Goal: Find specific page/section: Find specific page/section

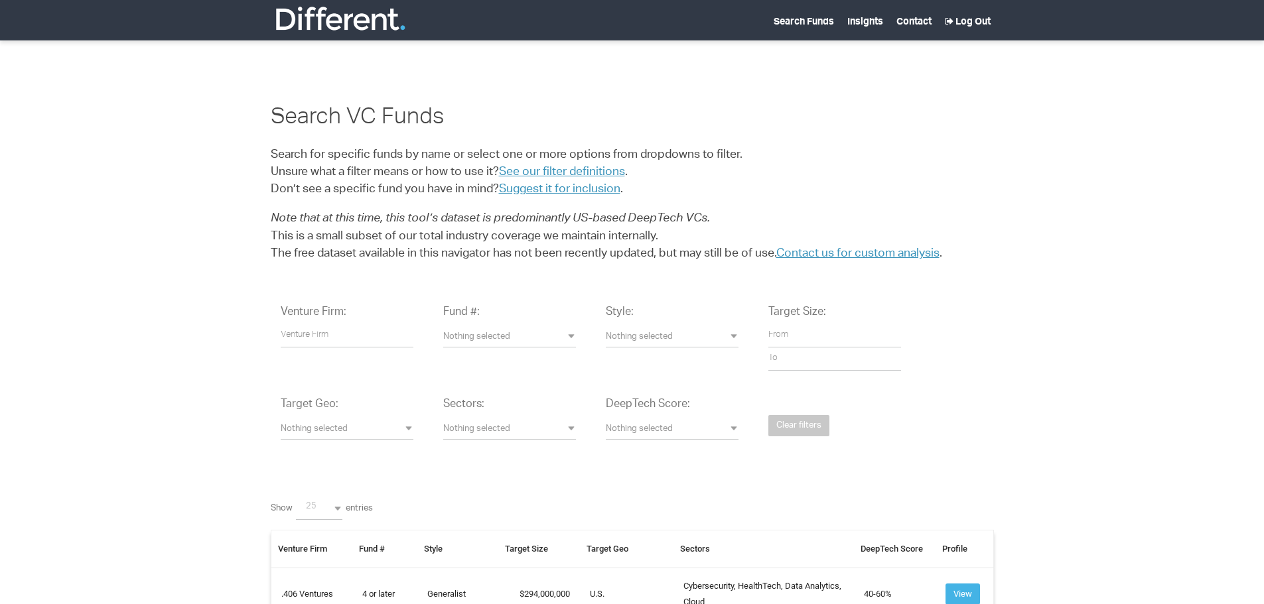
select select
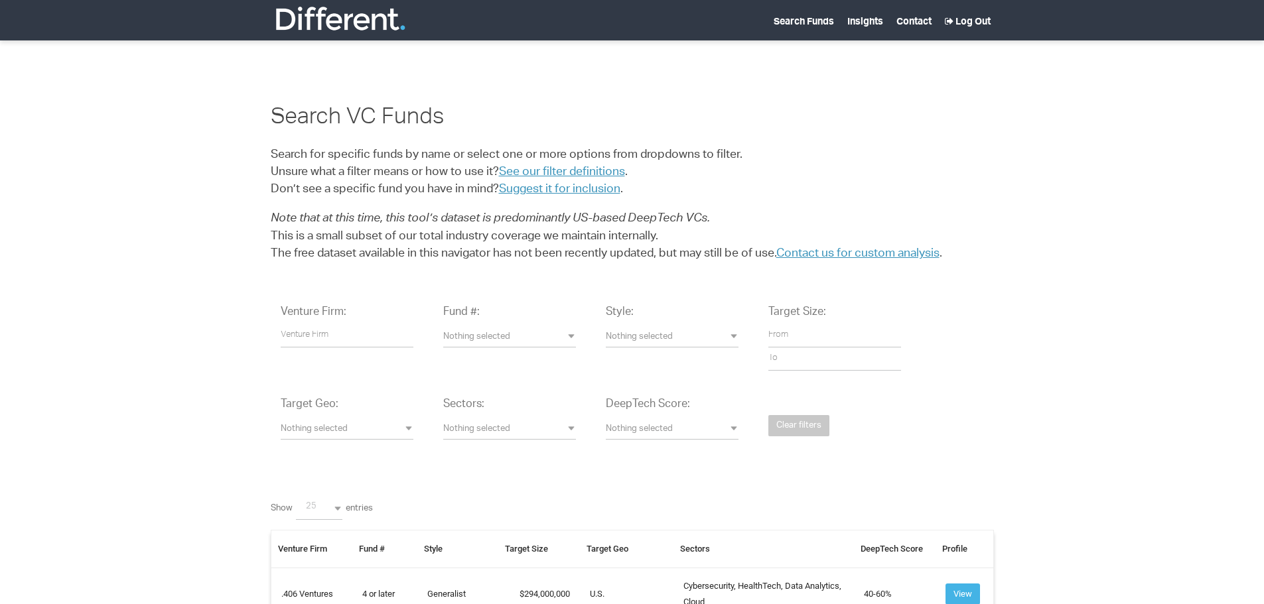
select select "25"
select select
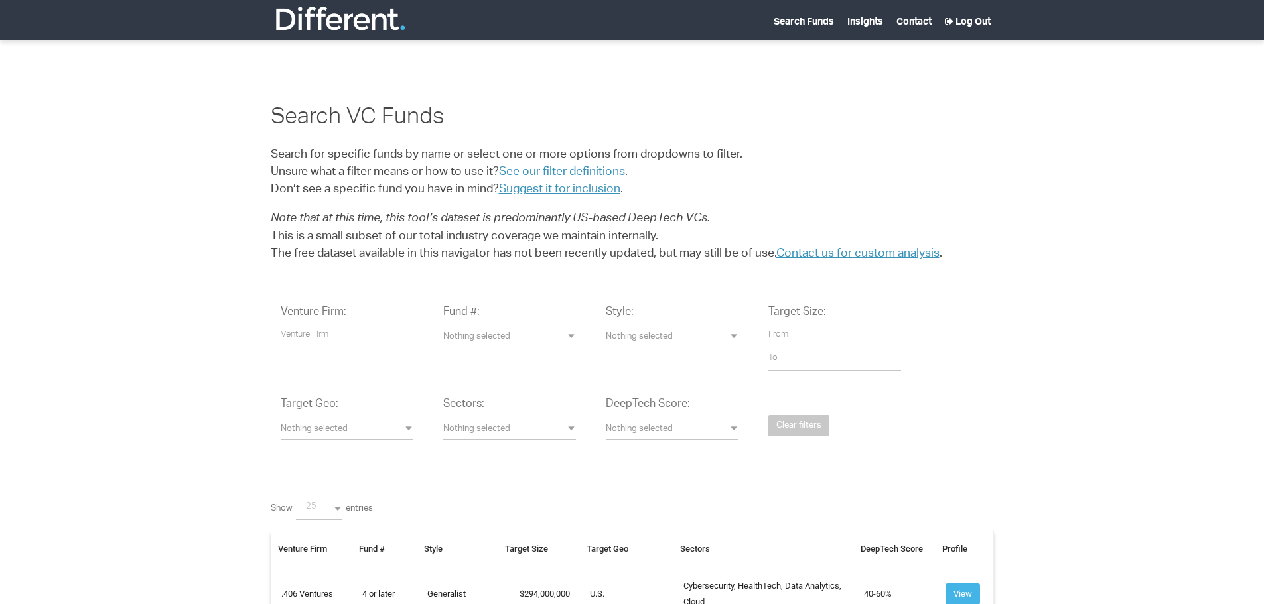
select select
select select "25"
